Goal: Register for event/course

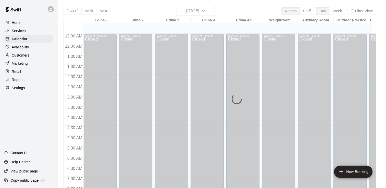
scroll to position [314, 0]
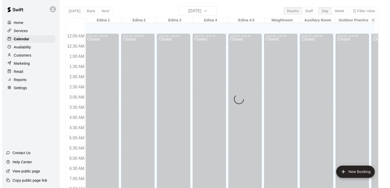
scroll to position [314, 0]
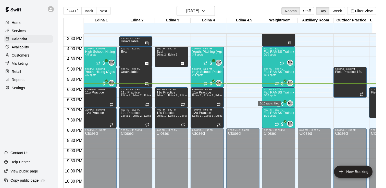
click at [273, 95] on span "3/10 spots" at bounding box center [270, 95] width 13 height 3
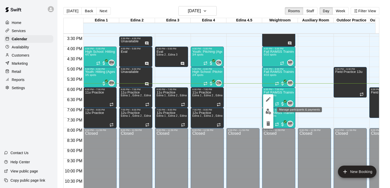
click at [267, 112] on img "edit" at bounding box center [269, 112] width 6 height 6
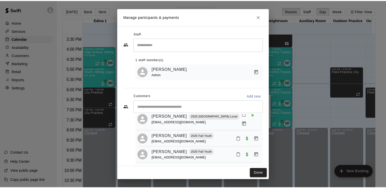
scroll to position [0, 0]
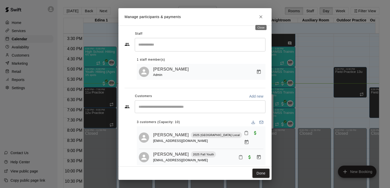
click at [261, 16] on icon "Close" at bounding box center [260, 16] width 5 height 5
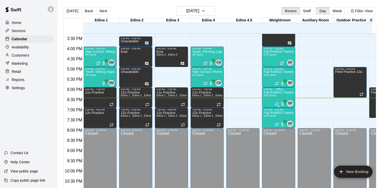
click at [280, 93] on p "Fall RAMSS Training" at bounding box center [279, 93] width 30 height 0
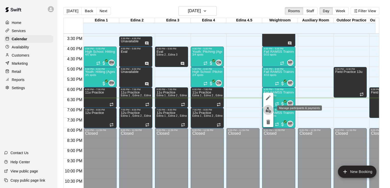
click at [267, 112] on img "edit" at bounding box center [269, 110] width 6 height 6
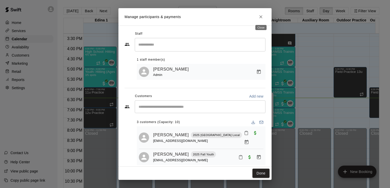
click at [262, 17] on icon "Close" at bounding box center [260, 16] width 5 height 5
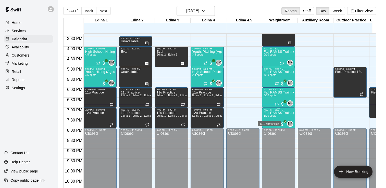
click at [273, 115] on span "1/10 spots" at bounding box center [270, 116] width 13 height 3
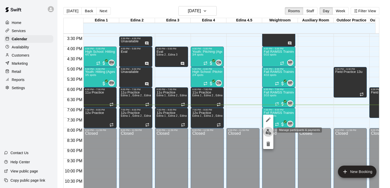
click at [266, 134] on img "edit" at bounding box center [269, 132] width 6 height 6
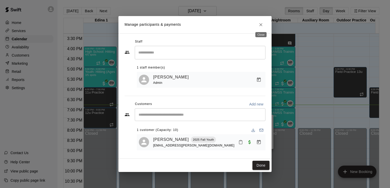
click at [262, 23] on icon "Close" at bounding box center [260, 24] width 5 height 5
